Goal: Check status: Check status

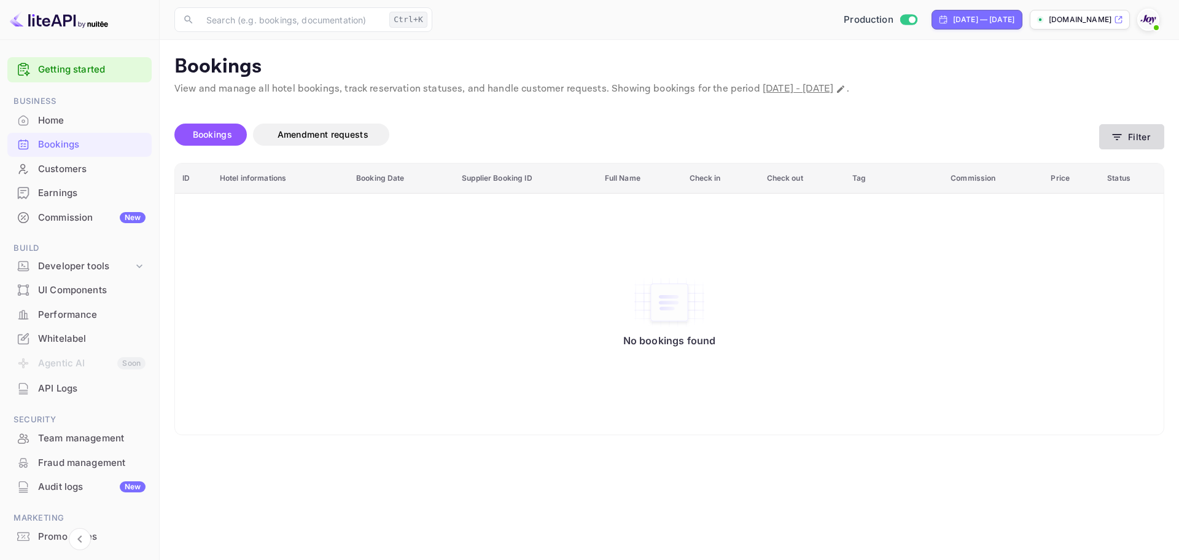
click at [1141, 139] on button "Filter" at bounding box center [1131, 136] width 65 height 25
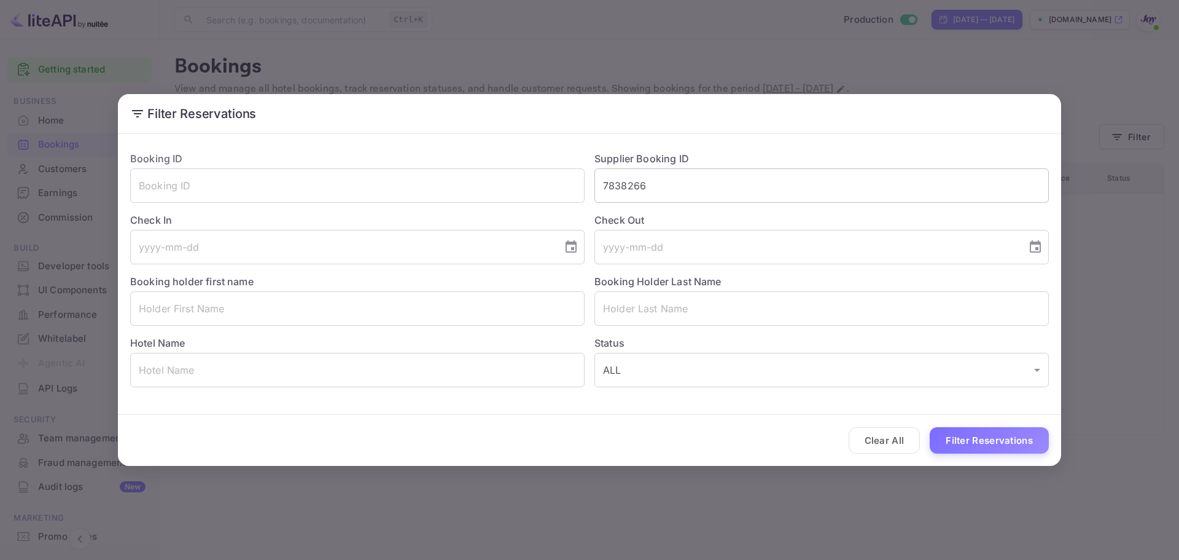
click at [631, 190] on input "7838266" at bounding box center [822, 185] width 455 height 34
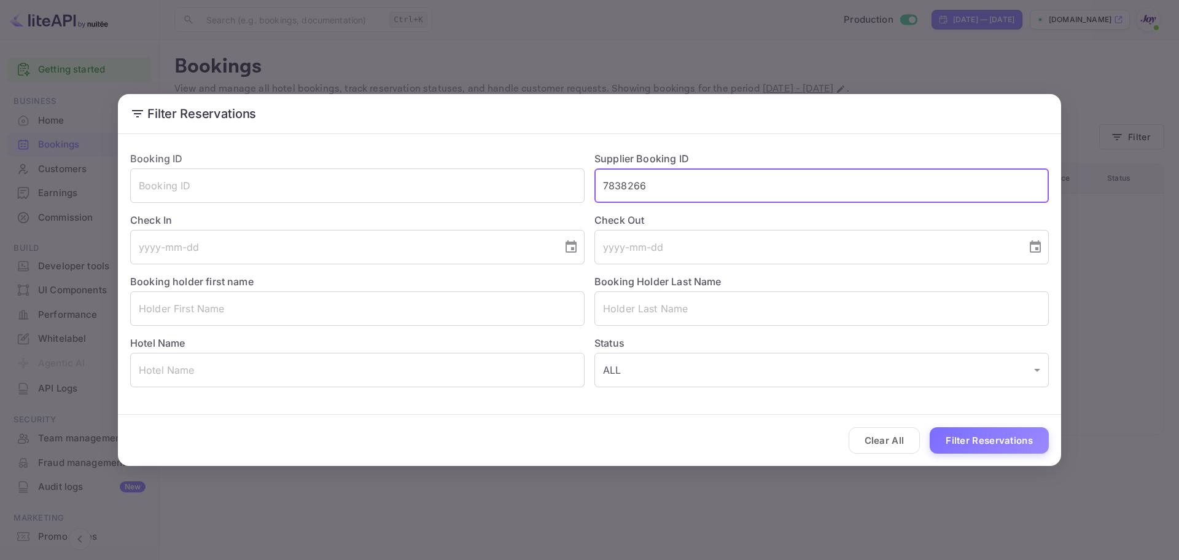
click at [631, 190] on input "7838266" at bounding box center [822, 185] width 455 height 34
click at [1015, 454] on div "Clear All Filter Reservations" at bounding box center [589, 440] width 943 height 51
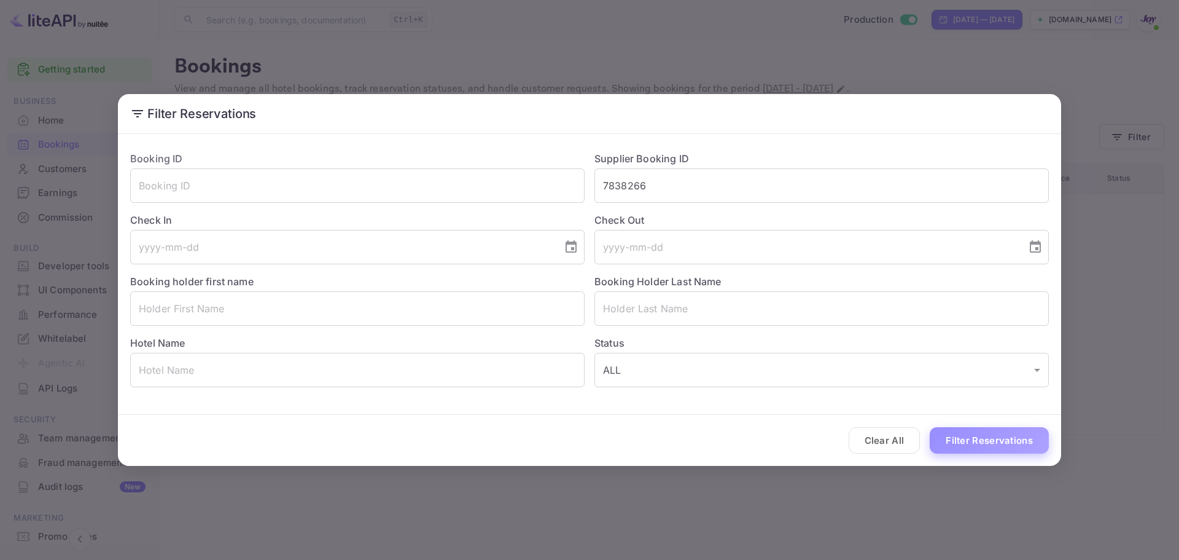
click at [1015, 449] on button "Filter Reservations" at bounding box center [989, 440] width 119 height 26
click at [980, 520] on div "Filter Reservations Booking ID ​ Supplier Booking ID 7838266 ​ Check In ​ Check…" at bounding box center [589, 280] width 1179 height 560
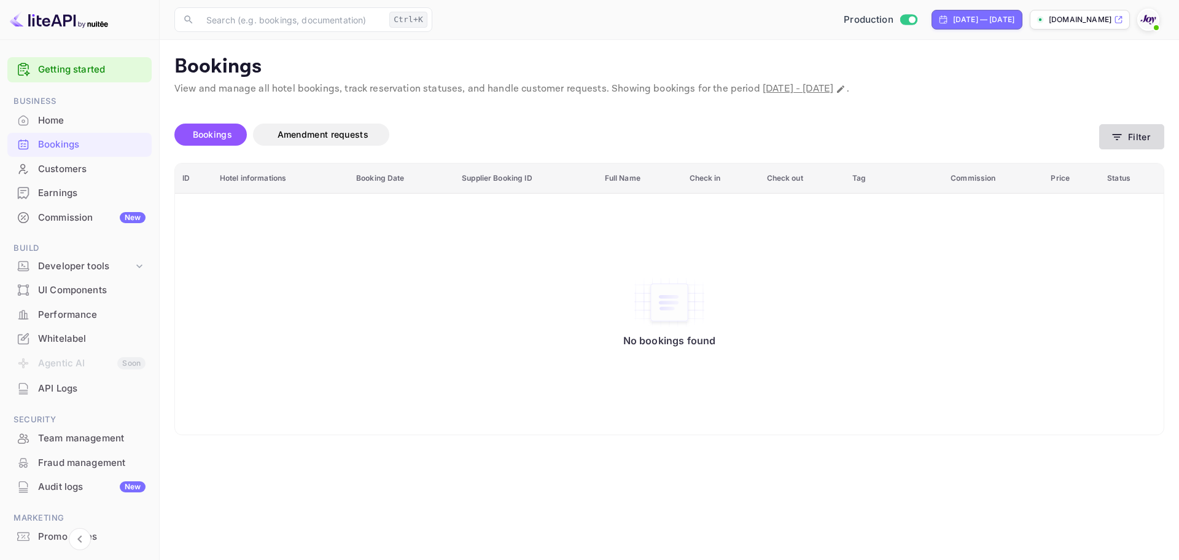
click at [1111, 135] on button "Filter" at bounding box center [1131, 136] width 65 height 25
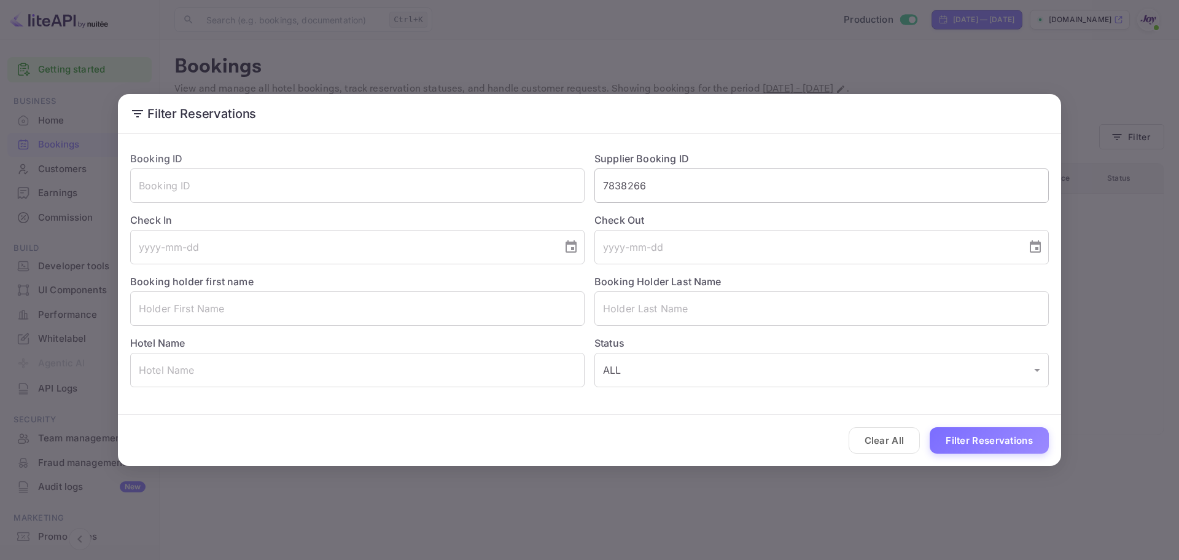
click at [682, 189] on input "7838266" at bounding box center [822, 185] width 455 height 34
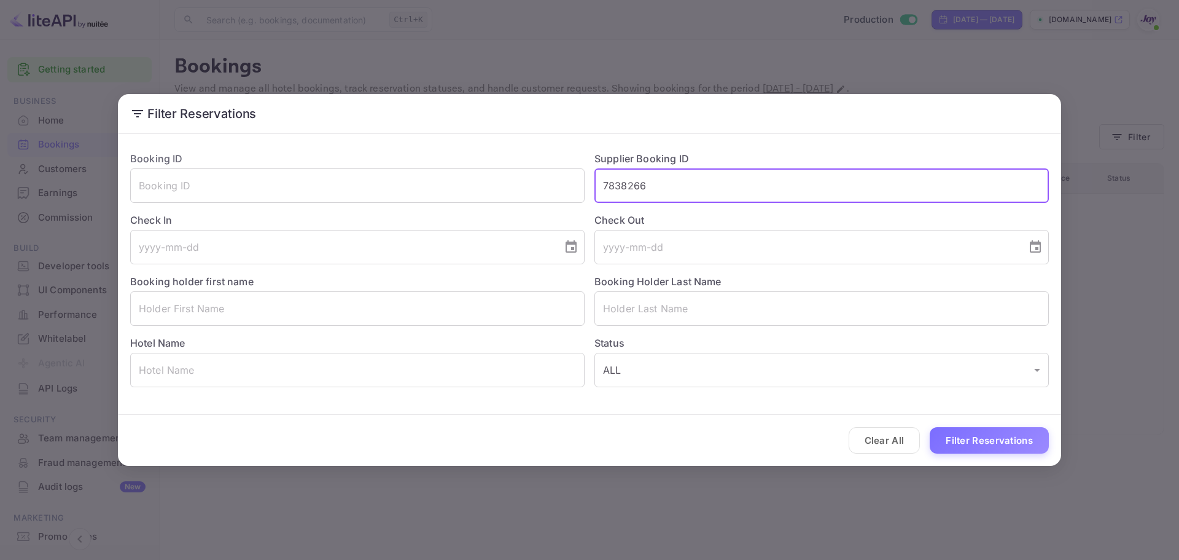
click at [642, 189] on input "7838266" at bounding box center [822, 185] width 455 height 34
click at [434, 313] on input "text" at bounding box center [357, 308] width 455 height 34
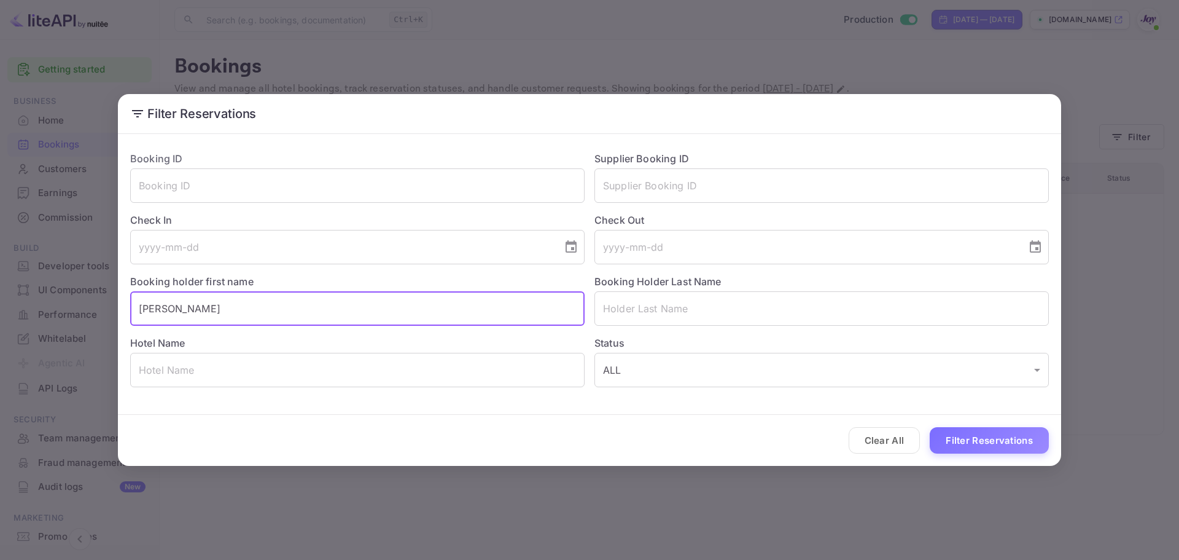
type input "[PERSON_NAME]"
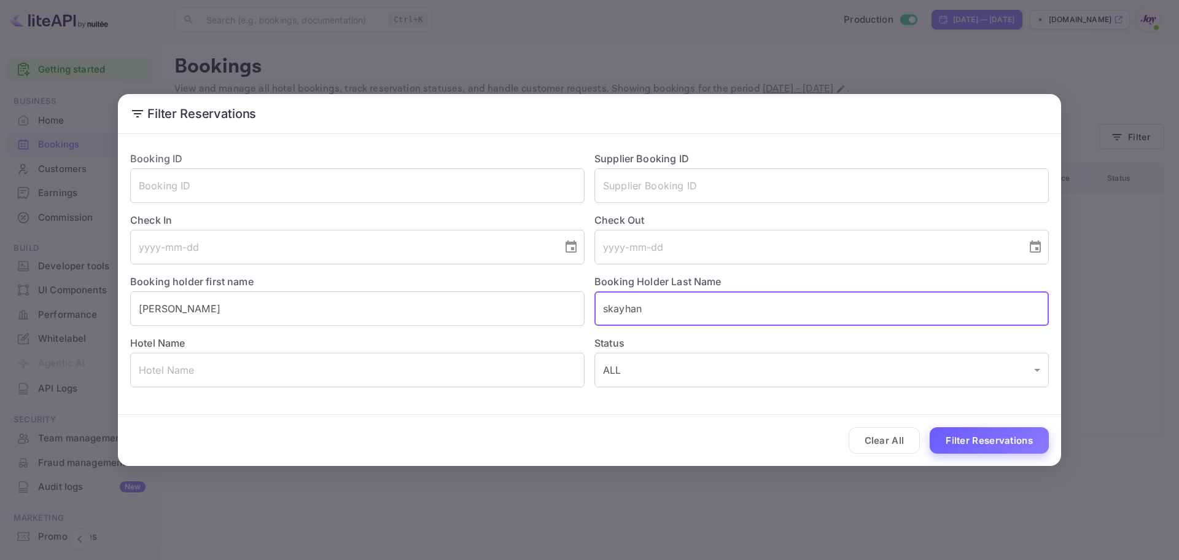
type input "skayhan"
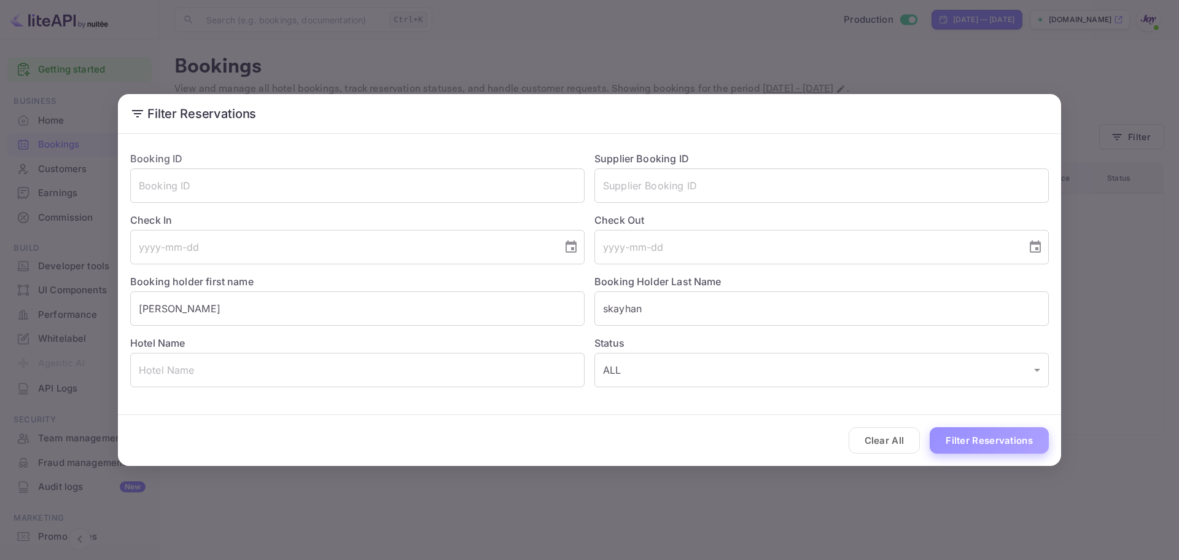
click at [1026, 451] on button "Filter Reservations" at bounding box center [989, 440] width 119 height 26
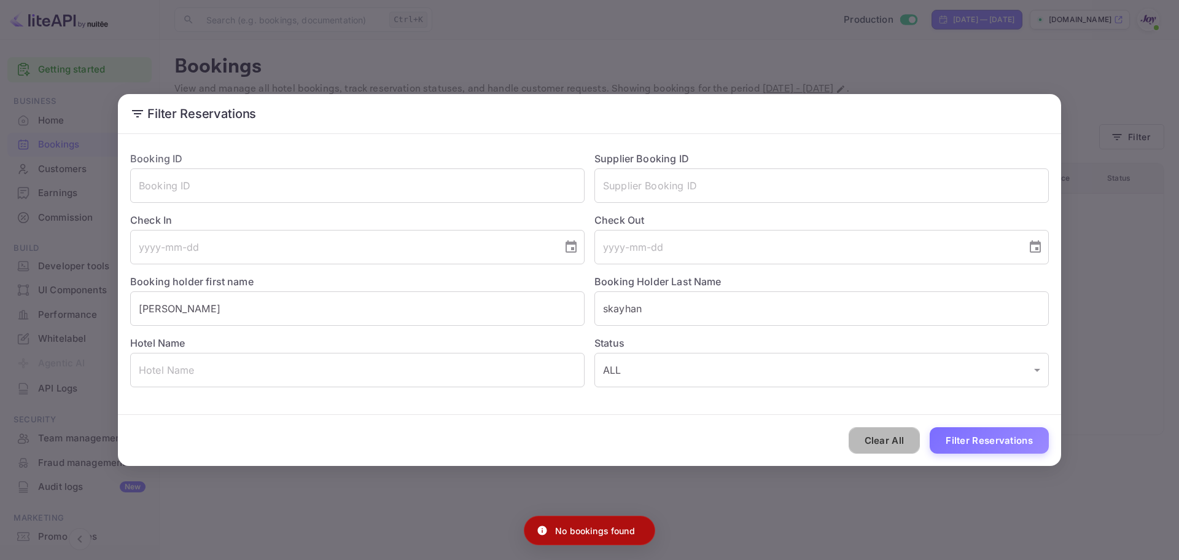
click at [878, 440] on button "Clear All" at bounding box center [885, 440] width 72 height 26
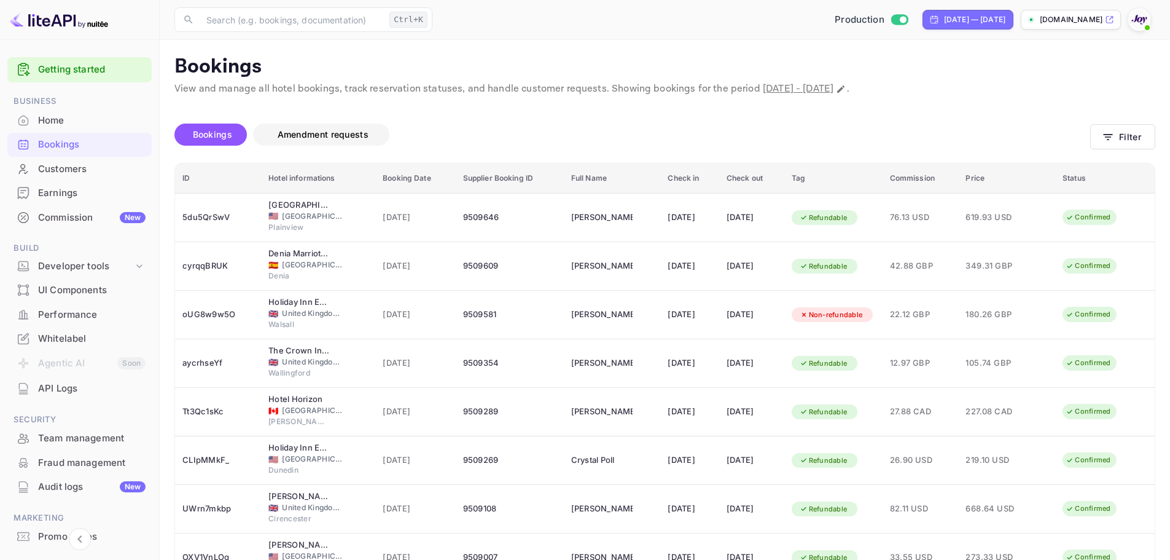
click at [348, 126] on button "Amendment requests" at bounding box center [321, 134] width 136 height 22
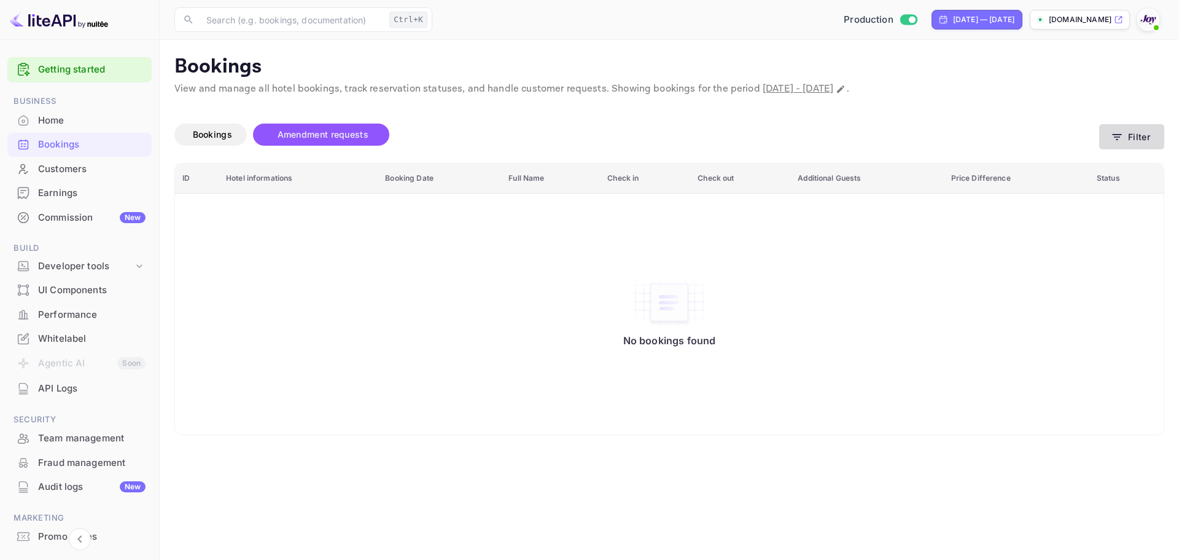
click at [1120, 141] on icon "button" at bounding box center [1117, 137] width 12 height 12
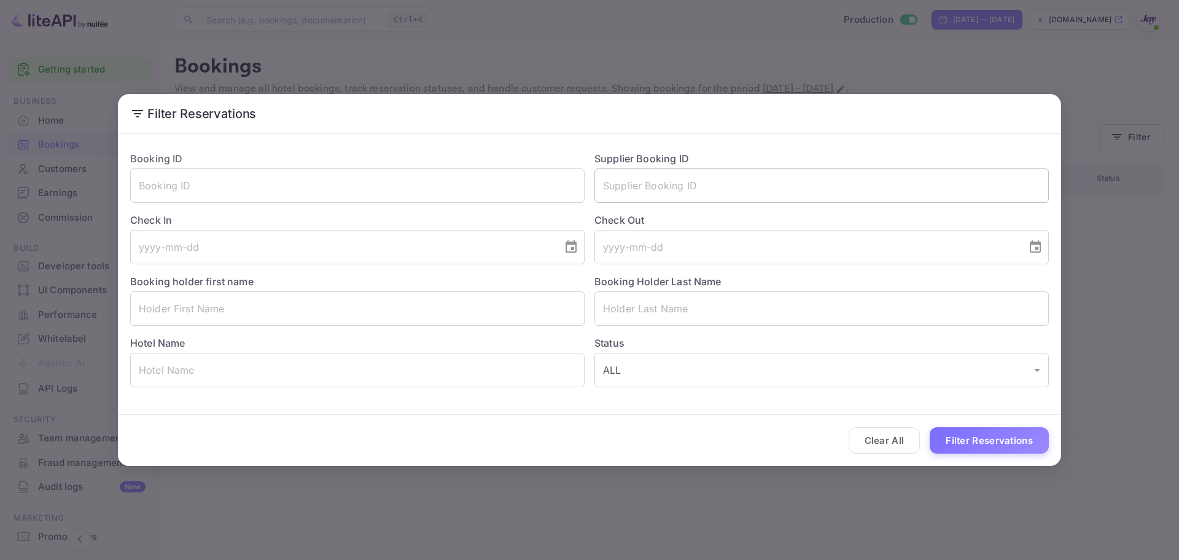
click at [689, 188] on input "text" at bounding box center [822, 185] width 455 height 34
paste input "7838266"
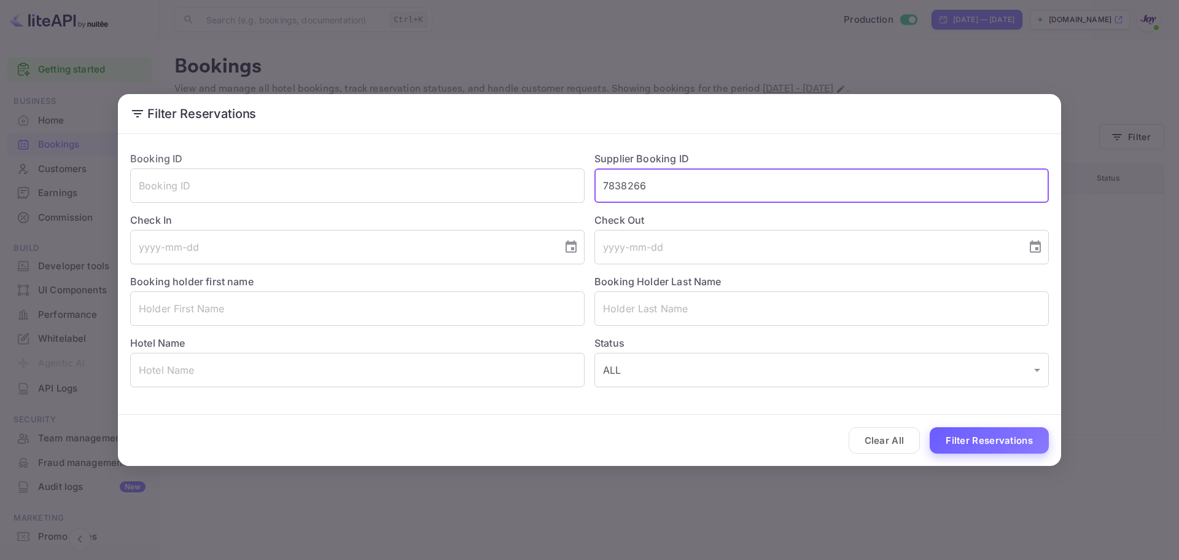
type input "7838266"
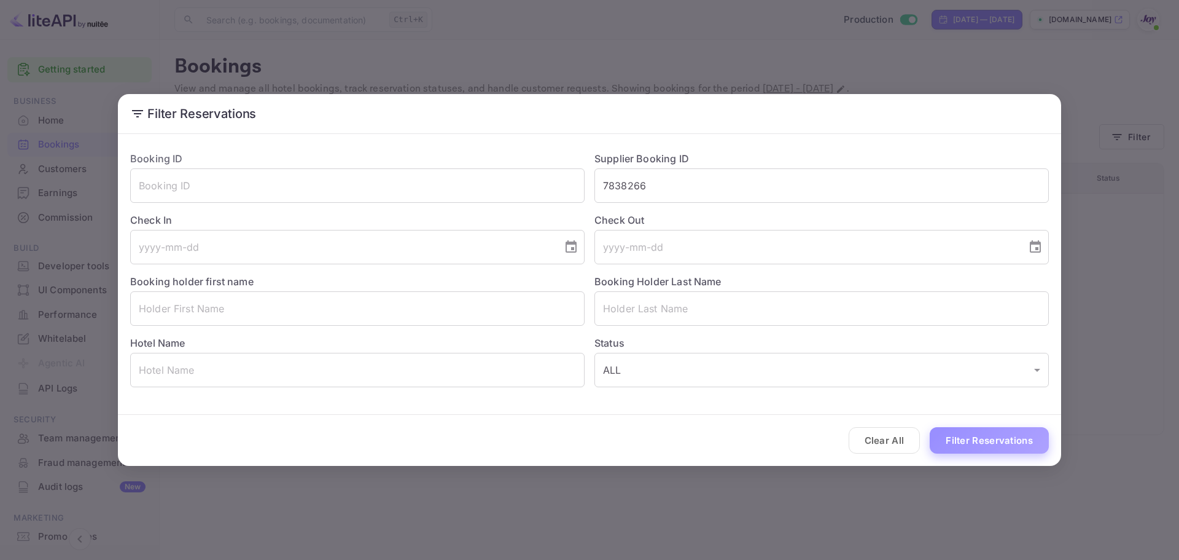
click at [956, 435] on button "Filter Reservations" at bounding box center [989, 440] width 119 height 26
click at [881, 447] on button "Clear All" at bounding box center [885, 440] width 72 height 26
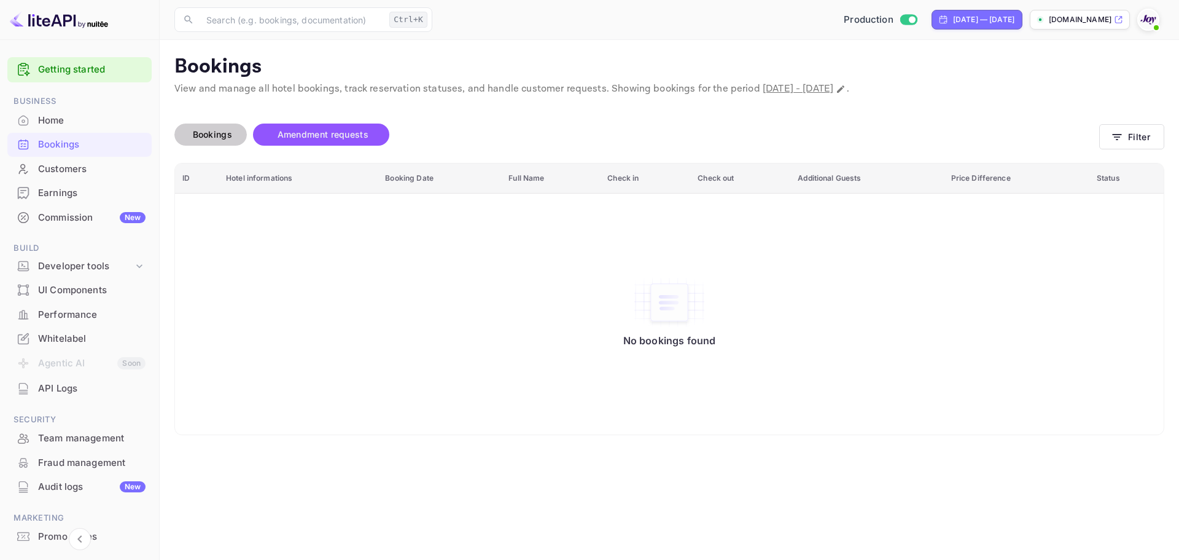
click at [216, 143] on button "Bookings" at bounding box center [210, 134] width 72 height 22
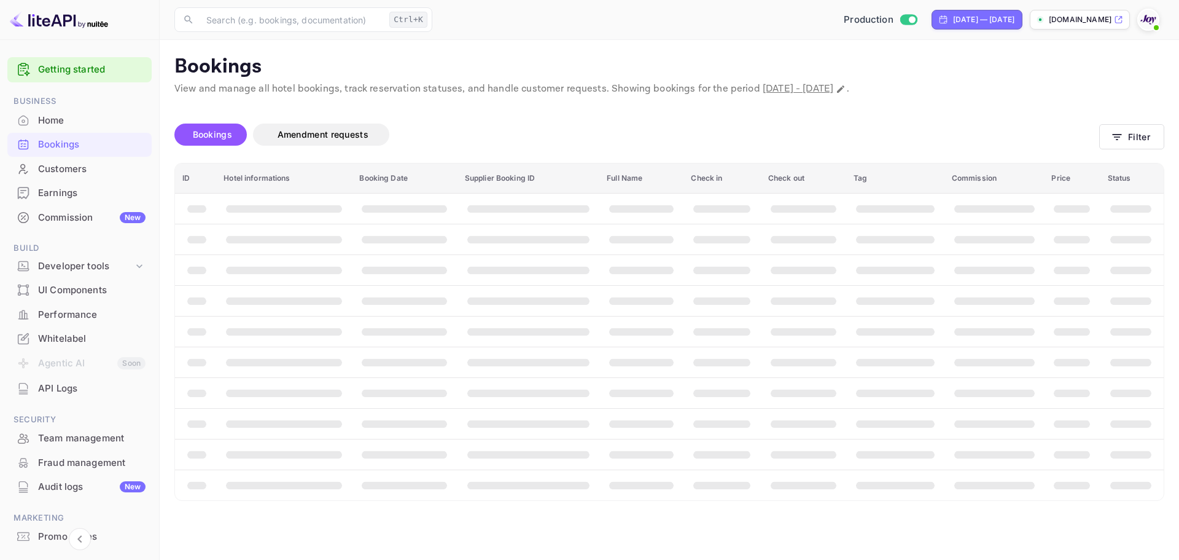
click at [100, 175] on div "Customers" at bounding box center [91, 169] width 107 height 14
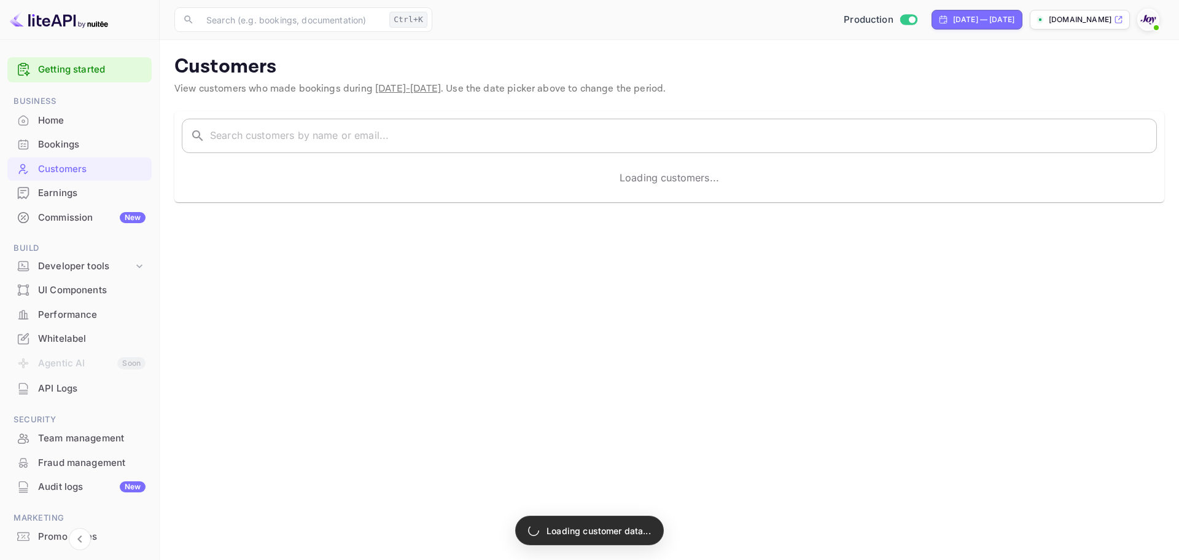
click at [405, 139] on input "text" at bounding box center [683, 136] width 947 height 34
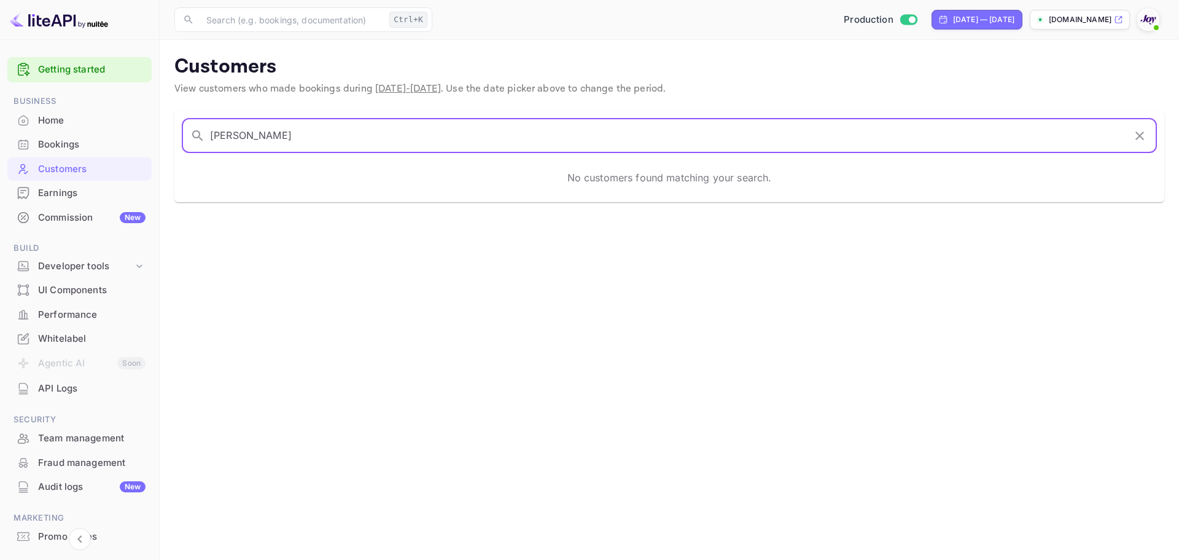
type input "[PERSON_NAME]"
click at [285, 139] on input "katherine skayhan" at bounding box center [667, 136] width 915 height 34
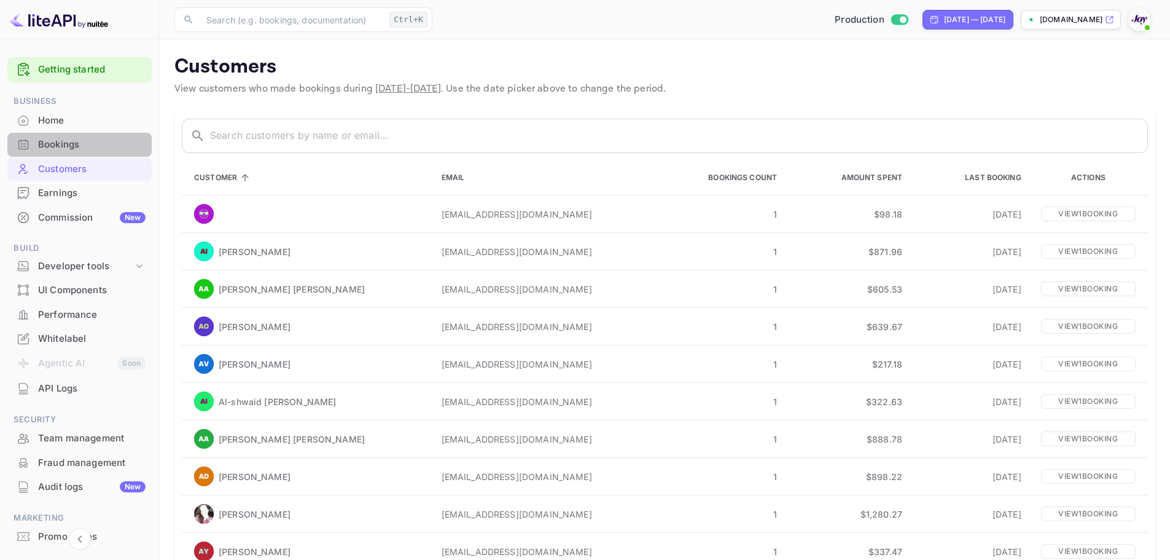
click at [95, 151] on div "Bookings" at bounding box center [91, 145] width 107 height 14
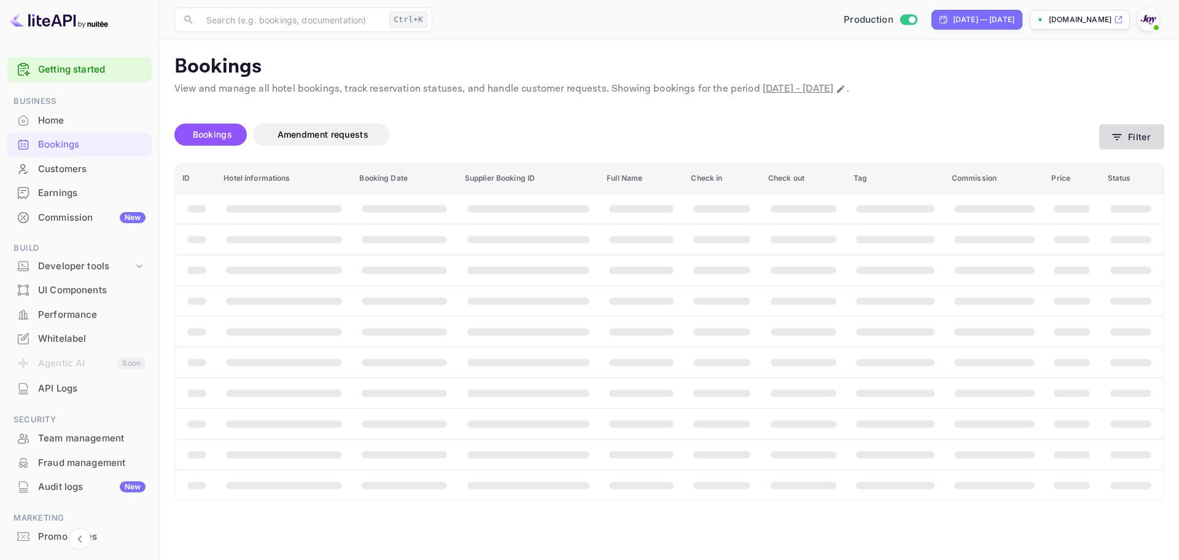
click at [1127, 138] on button "Filter" at bounding box center [1131, 136] width 65 height 25
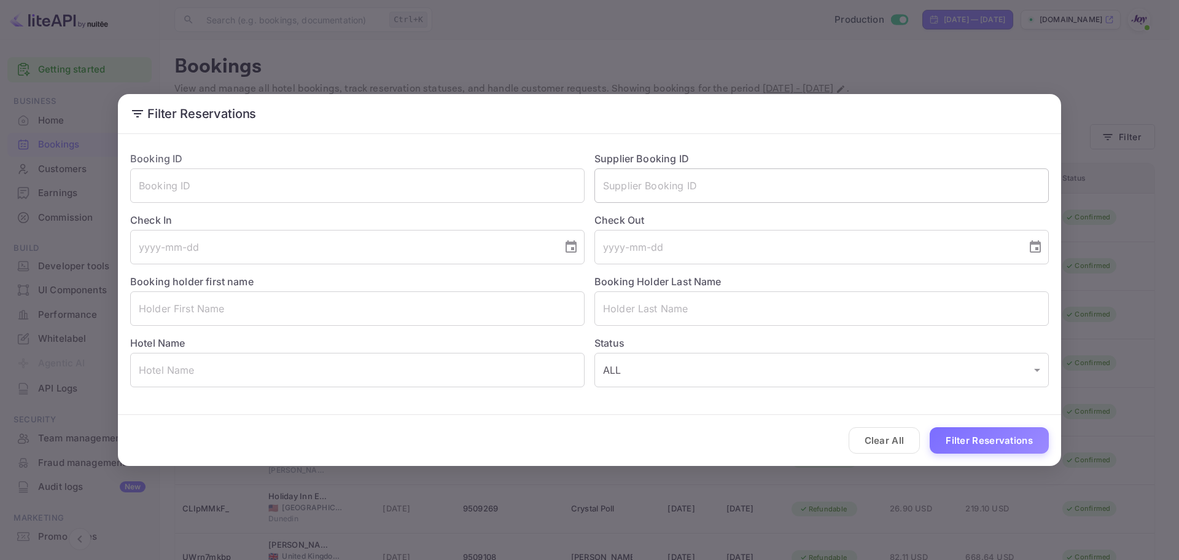
click at [709, 179] on input "text" at bounding box center [822, 185] width 455 height 34
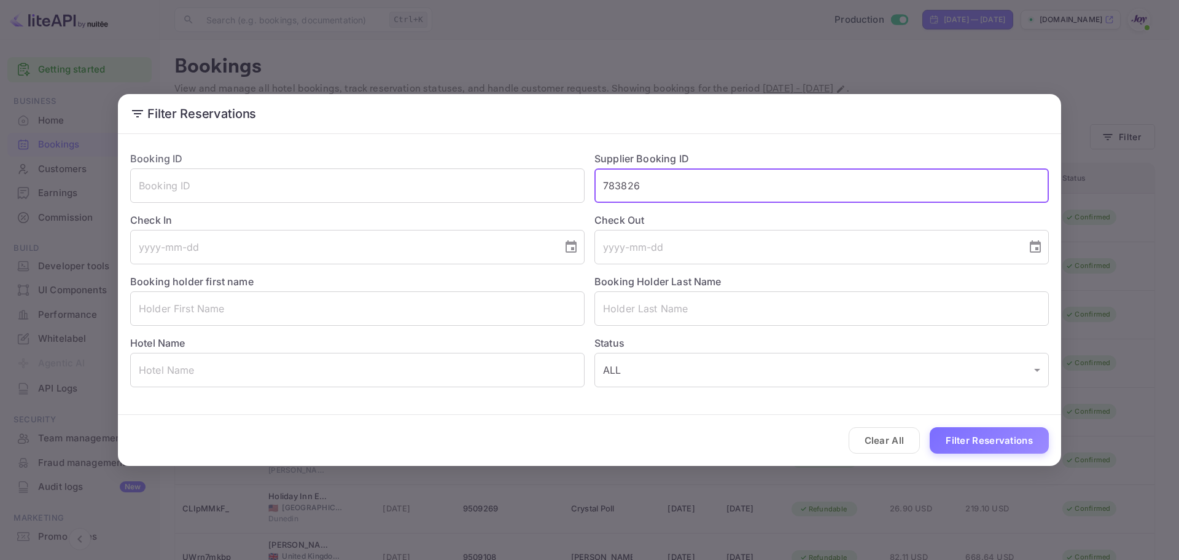
click at [975, 443] on button "Filter Reservations" at bounding box center [989, 440] width 119 height 26
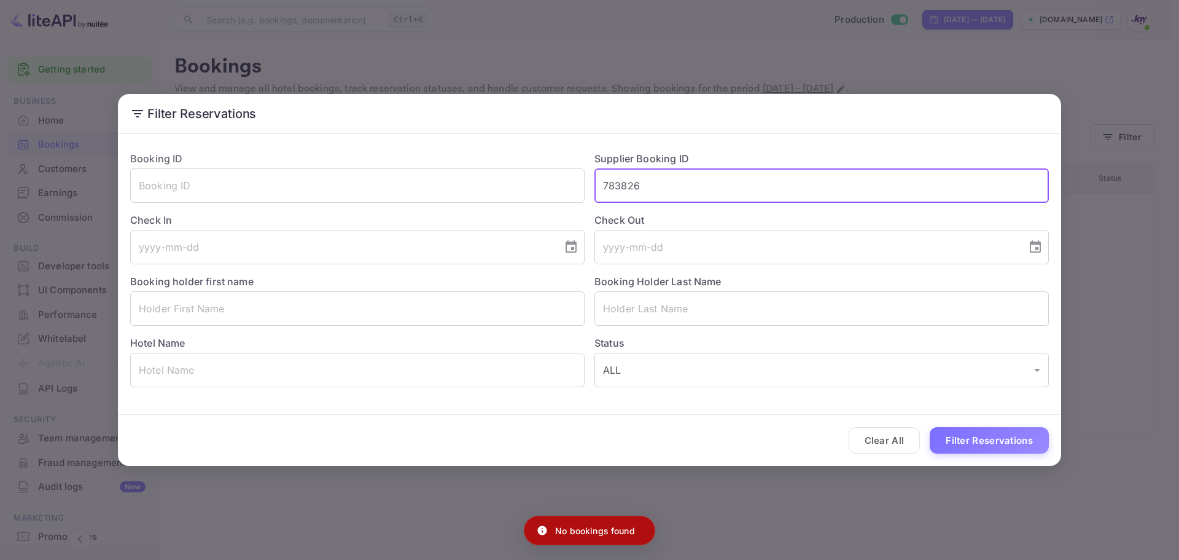
click at [646, 183] on input "783826" at bounding box center [822, 185] width 455 height 34
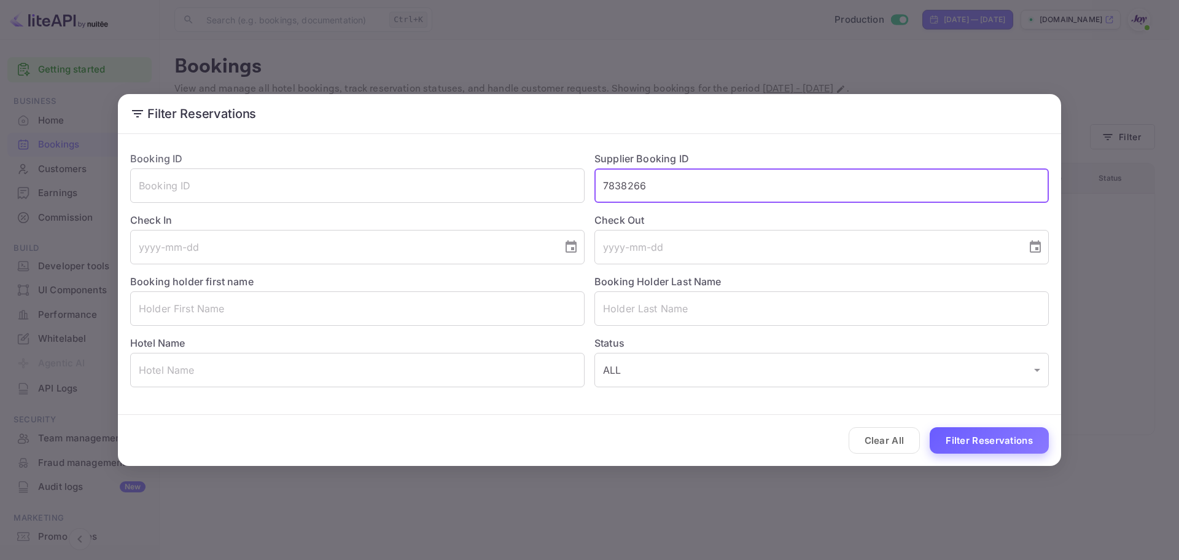
type input "7838266"
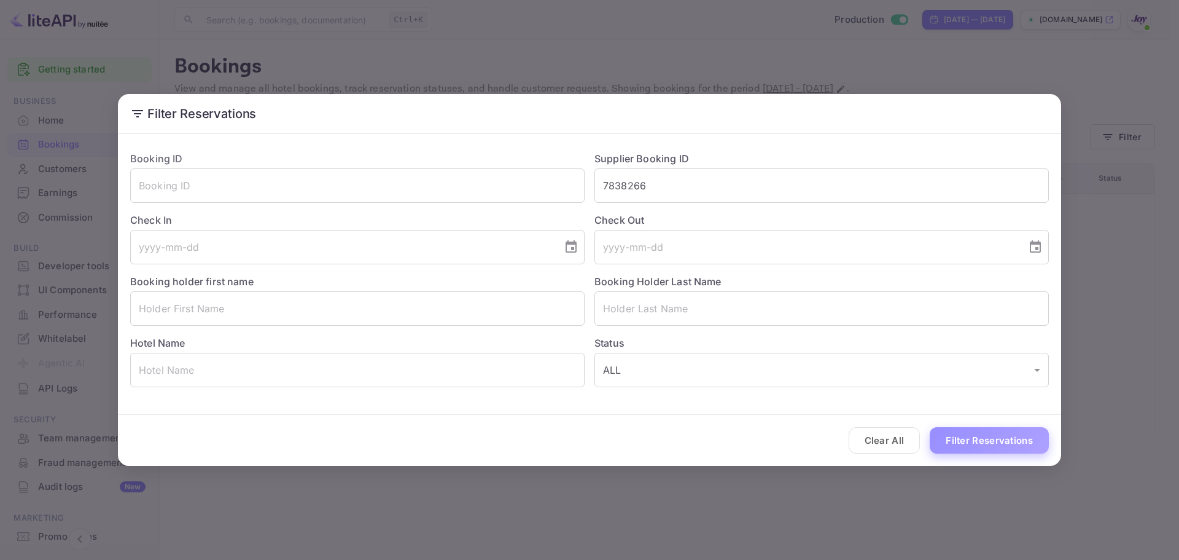
click at [963, 435] on button "Filter Reservations" at bounding box center [989, 440] width 119 height 26
